Goal: Use online tool/utility

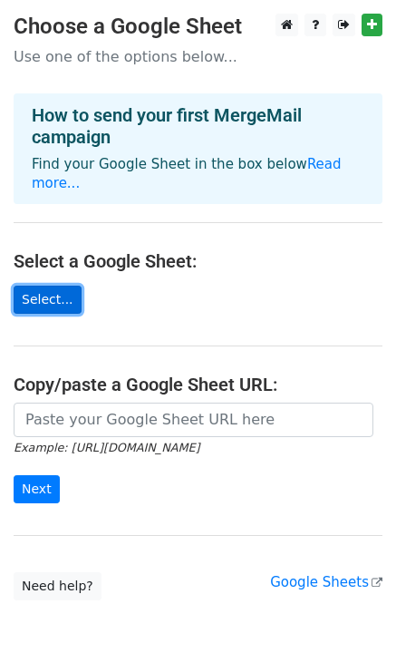
click at [71, 286] on link "Select..." at bounding box center [48, 300] width 68 height 28
click at [42, 286] on link "Select..." at bounding box center [48, 300] width 68 height 28
click at [65, 286] on link "Select..." at bounding box center [48, 300] width 68 height 28
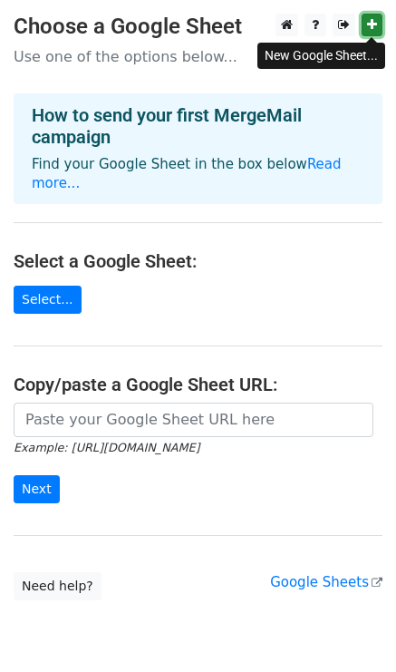
click at [371, 24] on icon at bounding box center [372, 24] width 10 height 13
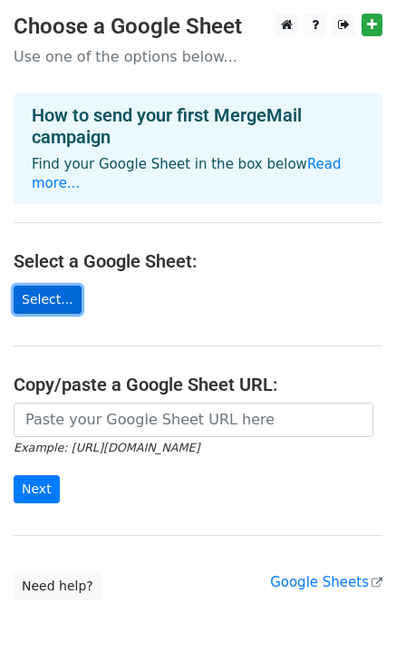
click at [50, 286] on link "Select..." at bounding box center [48, 300] width 68 height 28
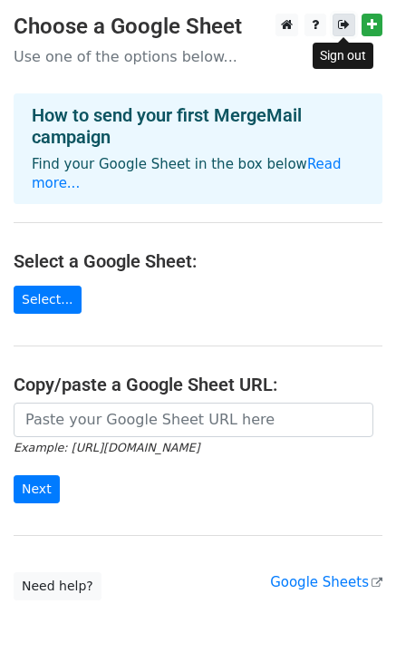
click at [350, 27] on link at bounding box center [344, 25] width 23 height 23
click at [344, 27] on icon at bounding box center [344, 24] width 12 height 13
